Goal: Navigation & Orientation: Find specific page/section

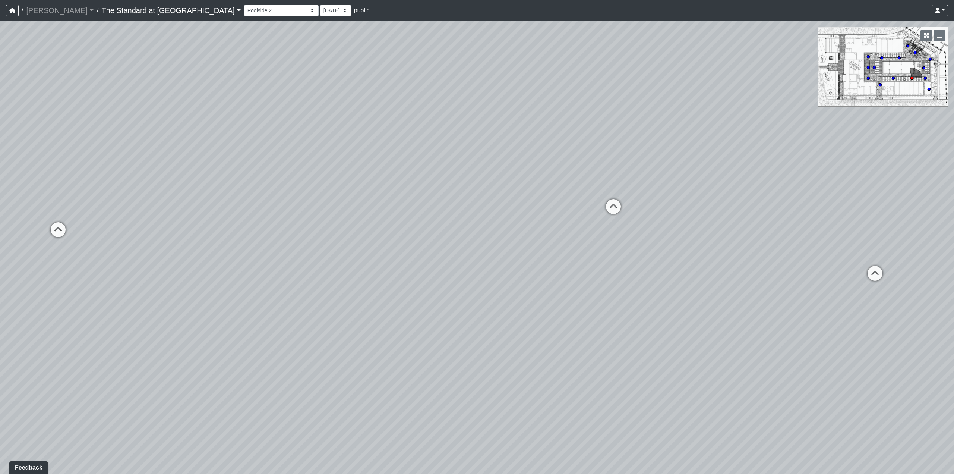
drag, startPoint x: 405, startPoint y: 252, endPoint x: 790, endPoint y: 227, distance: 385.8
click at [790, 227] on div "Loading... Pool Stairs Loading... Poolside 1 Loading... Sun Shelf Loading... Po…" at bounding box center [477, 247] width 954 height 453
drag, startPoint x: 303, startPoint y: 247, endPoint x: 695, endPoint y: 255, distance: 392.9
click at [695, 255] on div "Loading... Pool Stairs Loading... Poolside 1 Loading... Sun Shelf Loading... Po…" at bounding box center [477, 247] width 954 height 453
drag, startPoint x: 328, startPoint y: 213, endPoint x: 762, endPoint y: 249, distance: 435.3
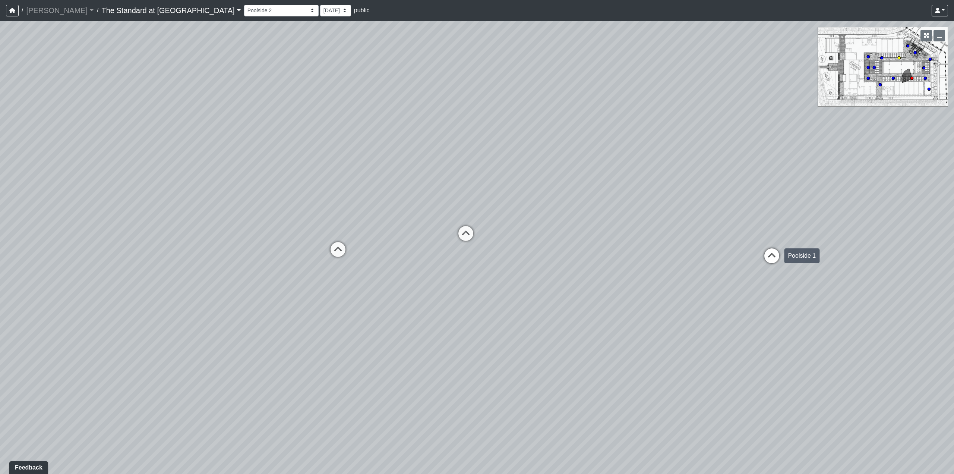
click at [762, 249] on div "Loading... Pool Stairs Loading... Poolside 1 Loading... Sun Shelf Loading... Po…" at bounding box center [477, 247] width 954 height 453
drag, startPoint x: 698, startPoint y: 198, endPoint x: 646, endPoint y: 166, distance: 61.2
click at [646, 166] on div "Loading... Pool Stairs Loading... Poolside 1 Loading... Sun Shelf Loading... Po…" at bounding box center [477, 247] width 954 height 453
click at [299, 222] on icon at bounding box center [296, 229] width 22 height 22
drag, startPoint x: 658, startPoint y: 200, endPoint x: 188, endPoint y: 197, distance: 470.0
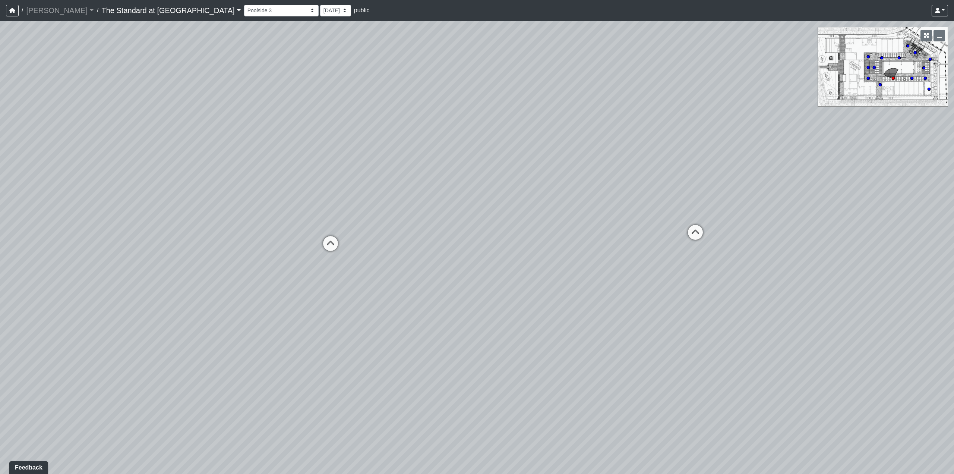
click at [189, 197] on div "Loading... Pool Stairs Loading... Poolside 1 Loading... Sun Shelf Loading... Po…" at bounding box center [477, 247] width 954 height 453
drag, startPoint x: 784, startPoint y: 242, endPoint x: 263, endPoint y: 240, distance: 520.3
click at [263, 240] on div "Loading... Pool Stairs Loading... Poolside 1 Loading... Sun Shelf Loading... Po…" at bounding box center [477, 247] width 954 height 453
drag, startPoint x: 438, startPoint y: 228, endPoint x: 888, endPoint y: 259, distance: 450.9
click at [888, 259] on div "Loading... Pool Stairs Loading... Poolside 1 Loading... Sun Shelf Loading... Po…" at bounding box center [477, 247] width 954 height 453
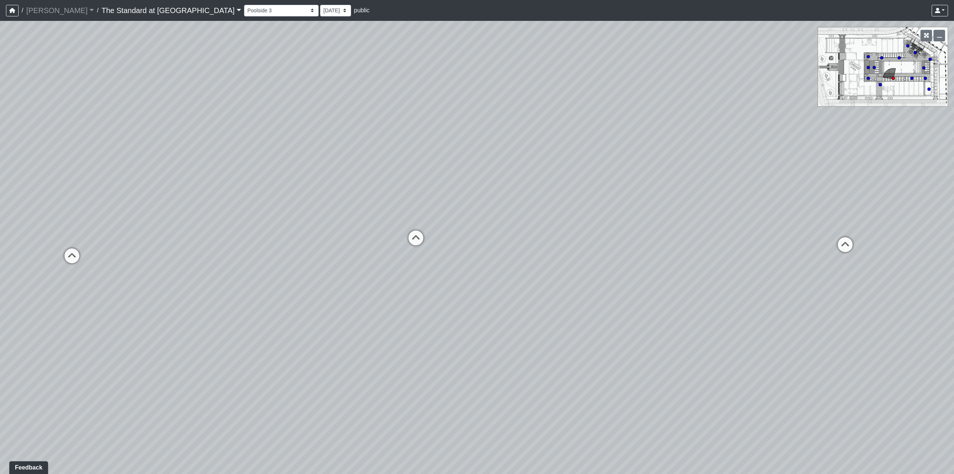
drag, startPoint x: 312, startPoint y: 262, endPoint x: 766, endPoint y: 259, distance: 453.9
click at [766, 259] on div "Loading... Pool Stairs Loading... Poolside 1 Loading... Sun Shelf Loading... Po…" at bounding box center [477, 247] width 954 height 453
click at [244, 8] on select "Courtyard Entry Fireplace Kitchen Kitchen Corner Kitchen Island Pool Table Seat…" at bounding box center [281, 11] width 75 height 12
click at [244, 5] on select "Courtyard Entry Fireplace Kitchen Kitchen Corner Kitchen Island Pool Table Seat…" at bounding box center [281, 11] width 75 height 12
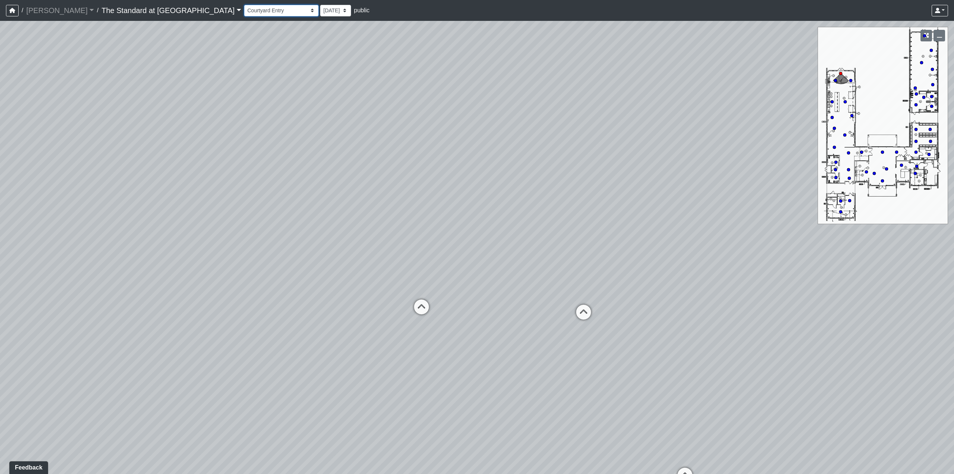
click at [244, 9] on select "Courtyard Entry Fireplace Kitchen Kitchen Corner Kitchen Island Pool Table Seat…" at bounding box center [281, 11] width 75 height 12
click at [244, 5] on select "Courtyard Entry Fireplace Kitchen Kitchen Corner Kitchen Island Pool Table Seat…" at bounding box center [281, 11] width 75 height 12
drag, startPoint x: 602, startPoint y: 275, endPoint x: 324, endPoint y: 182, distance: 292.3
click at [325, 182] on div "Loading... Pool Stairs Loading... Poolside 1 Loading... Sun Shelf Loading... Po…" at bounding box center [477, 247] width 954 height 453
drag, startPoint x: 834, startPoint y: 293, endPoint x: 367, endPoint y: 256, distance: 468.9
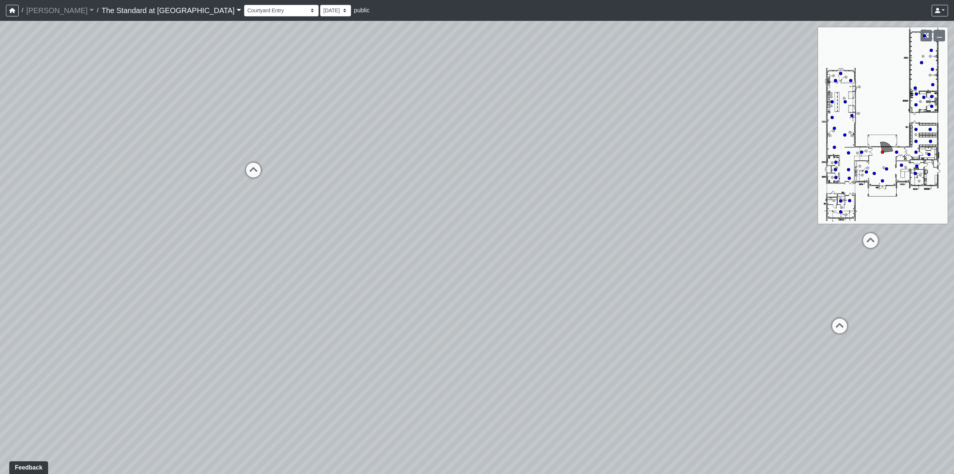
click at [400, 257] on div "Loading... Pool Stairs Loading... Poolside 1 Loading... Sun Shelf Loading... Po…" at bounding box center [477, 247] width 954 height 453
click at [538, 182] on icon at bounding box center [539, 184] width 22 height 22
select select "rfUnoiKHDw24o8gjgMf6da"
drag, startPoint x: 534, startPoint y: 155, endPoint x: 547, endPoint y: 258, distance: 103.4
click at [547, 258] on div "Loading... Pool Stairs Loading... Poolside 1 Loading... Sun Shelf Loading... Po…" at bounding box center [477, 247] width 954 height 453
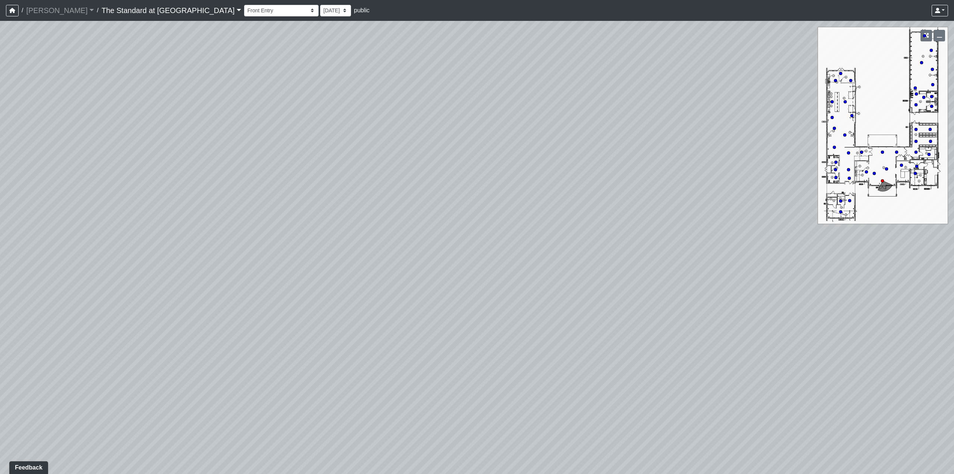
drag, startPoint x: 358, startPoint y: 250, endPoint x: 777, endPoint y: 257, distance: 419.3
click at [777, 257] on div "Loading... Pool Stairs Loading... Poolside 1 Loading... Sun Shelf Loading... Po…" at bounding box center [477, 247] width 954 height 453
drag, startPoint x: 325, startPoint y: 226, endPoint x: 937, endPoint y: 265, distance: 612.8
click at [937, 265] on div "Loading... Pool Stairs Loading... Poolside 1 Loading... Sun Shelf Loading... Po…" at bounding box center [477, 247] width 954 height 453
drag, startPoint x: 417, startPoint y: 255, endPoint x: 842, endPoint y: 230, distance: 424.8
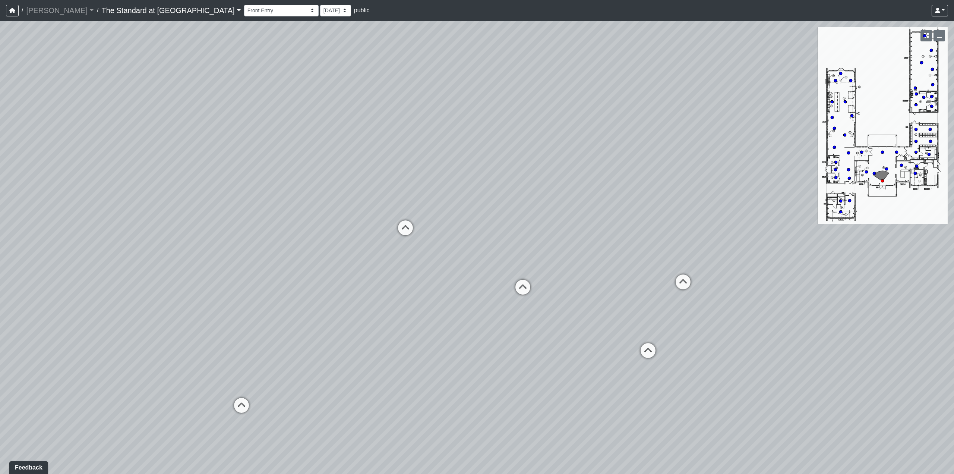
click at [842, 230] on div "Loading... Pool Stairs Loading... Poolside 1 Loading... Sun Shelf Loading... Po…" at bounding box center [477, 247] width 954 height 453
drag, startPoint x: 291, startPoint y: 226, endPoint x: 436, endPoint y: 218, distance: 145.6
click at [445, 218] on div "Loading... Pool Stairs Loading... Poolside 1 Loading... Sun Shelf Loading... Po…" at bounding box center [477, 247] width 954 height 453
